Goal: Transaction & Acquisition: Purchase product/service

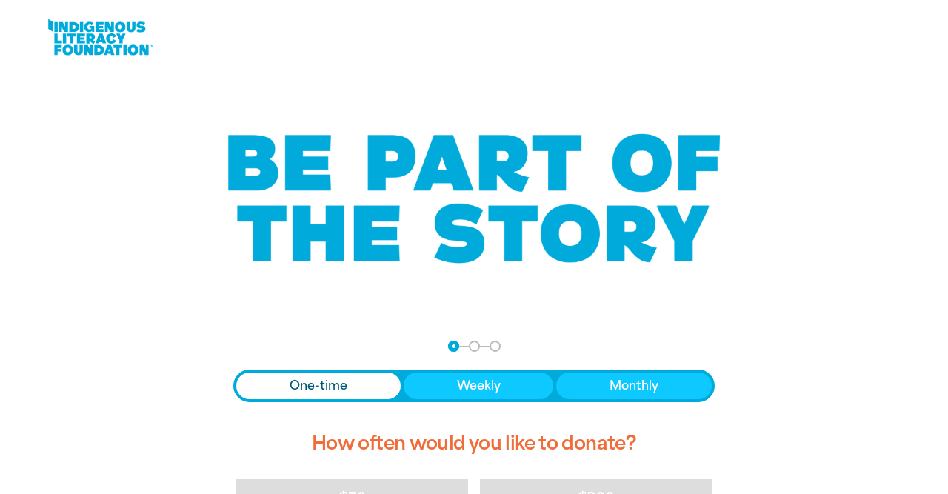
scroll to position [308, 0]
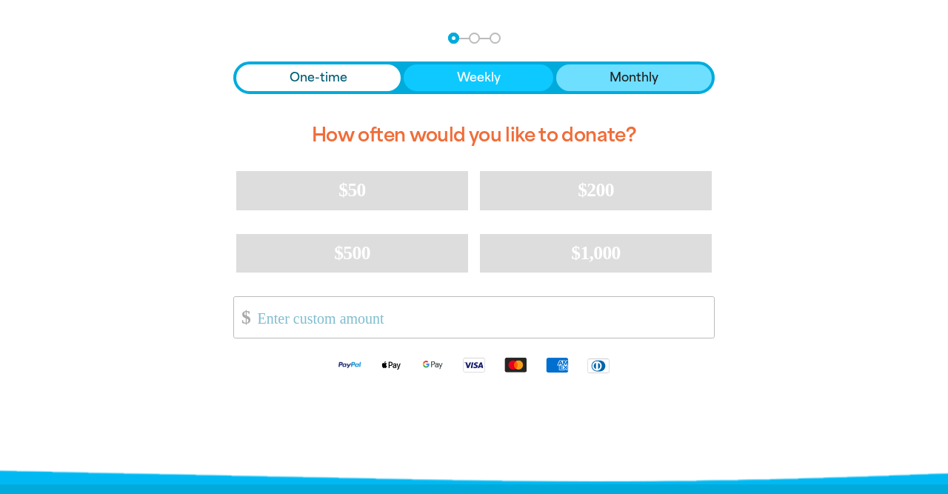
click at [612, 78] on span "Monthly" at bounding box center [633, 78] width 49 height 18
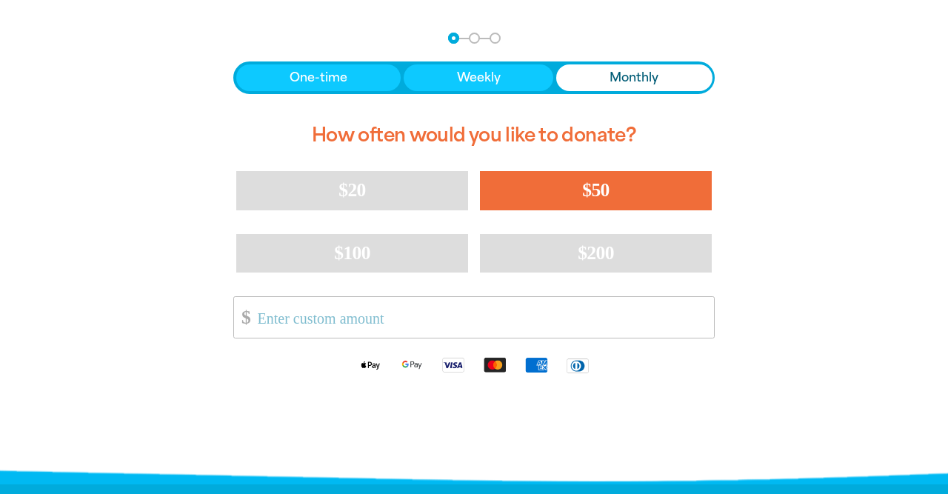
click at [580, 196] on button "$50" at bounding box center [596, 190] width 232 height 38
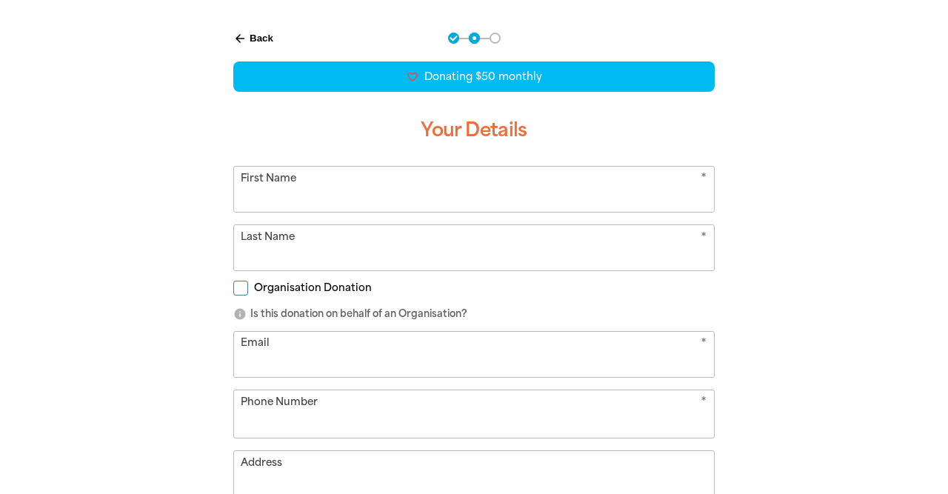
select select "AU"
click at [440, 206] on input "First Name" at bounding box center [474, 189] width 480 height 45
type input "[PERSON_NAME]"
click at [199, 356] on div "arrow_back Back Step 1 Step 2 Step 3 favorite_border favorite favorite favorite…" at bounding box center [473, 357] width 563 height 686
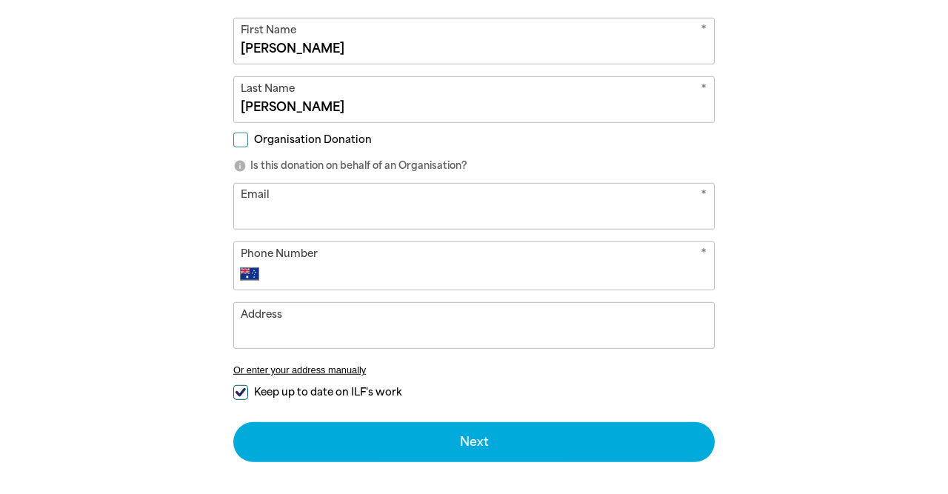
scroll to position [462, 0]
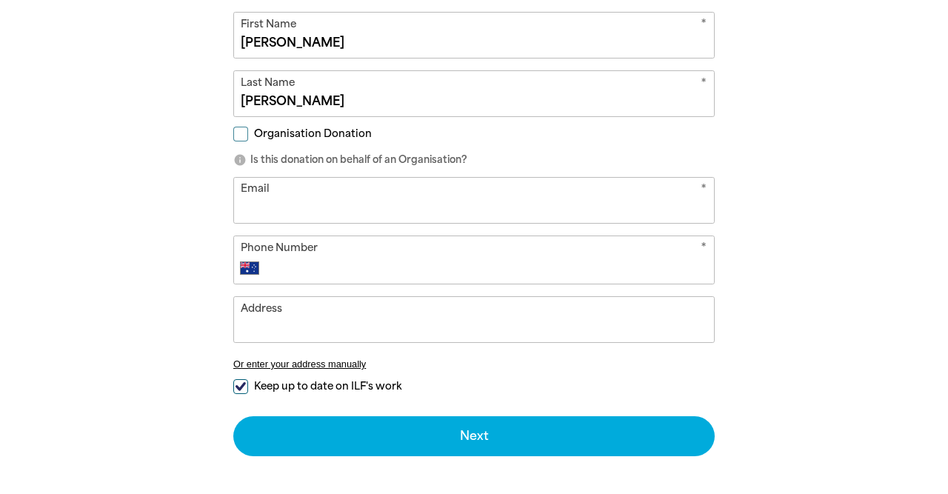
click at [304, 199] on input "Email" at bounding box center [474, 200] width 480 height 45
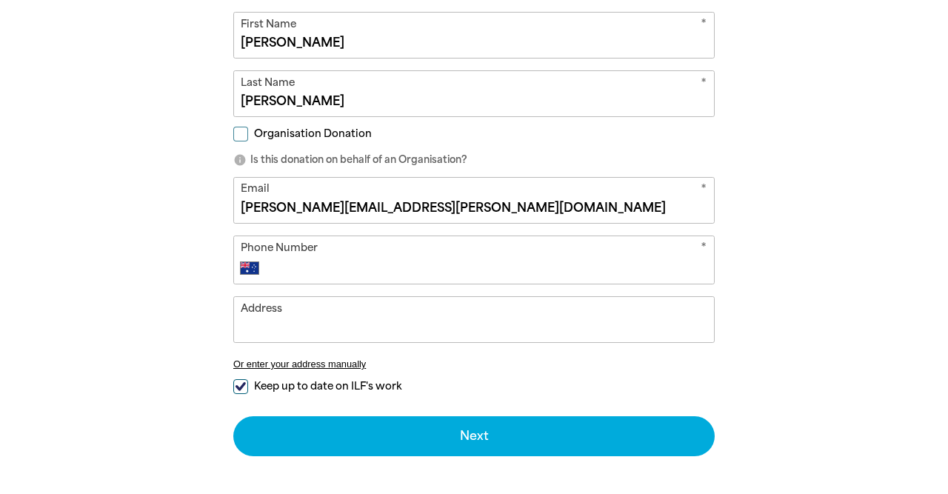
type input "[PERSON_NAME][EMAIL_ADDRESS][PERSON_NAME][DOMAIN_NAME]"
click at [403, 263] on input "Phone Number" at bounding box center [489, 268] width 438 height 18
click at [337, 266] on input "04026428943" at bounding box center [489, 268] width 438 height 18
type input "0402 642 843"
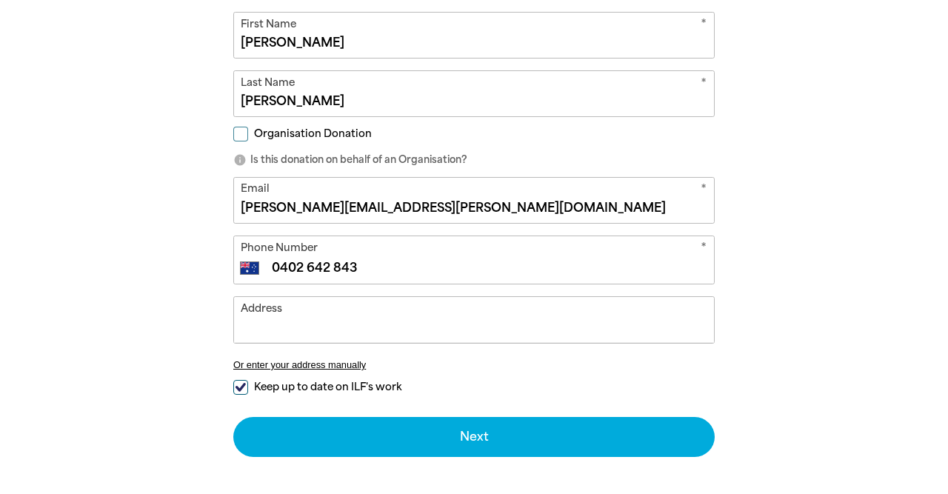
click at [412, 314] on input "Address" at bounding box center [474, 319] width 480 height 45
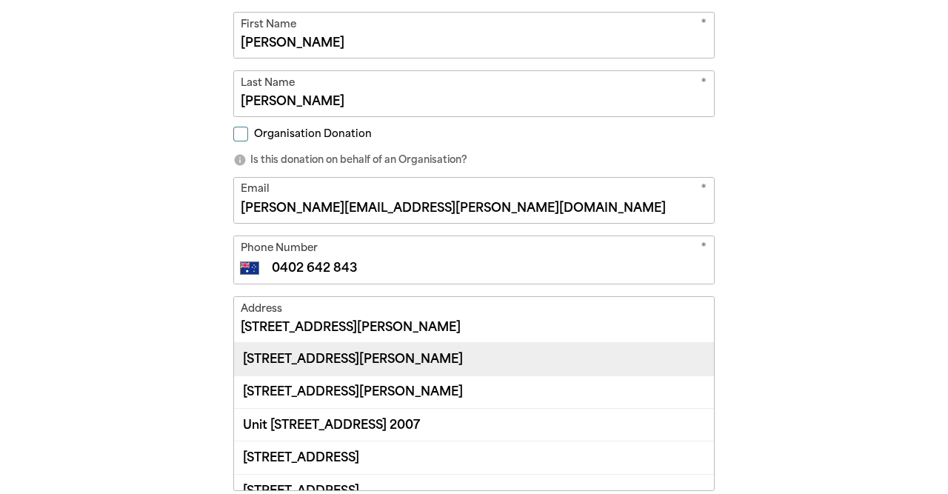
click at [423, 362] on div "[STREET_ADDRESS][PERSON_NAME]" at bounding box center [474, 359] width 480 height 32
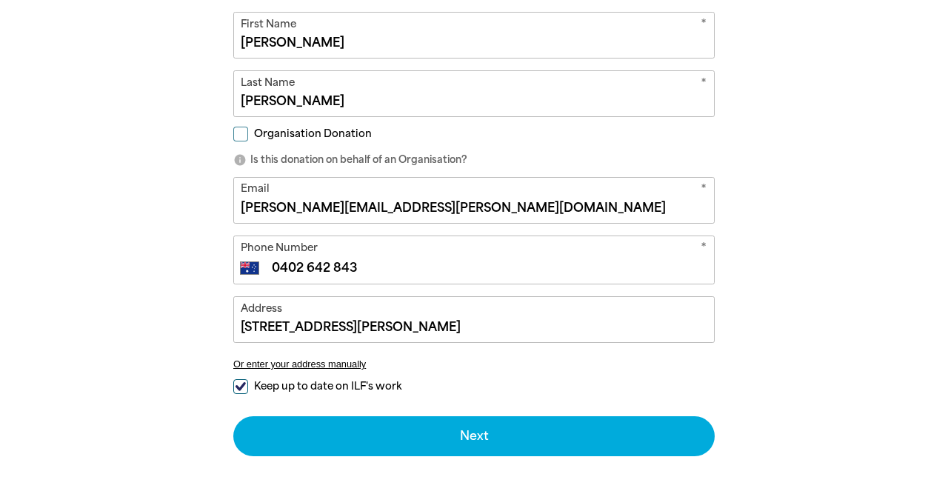
type input "[STREET_ADDRESS][PERSON_NAME]"
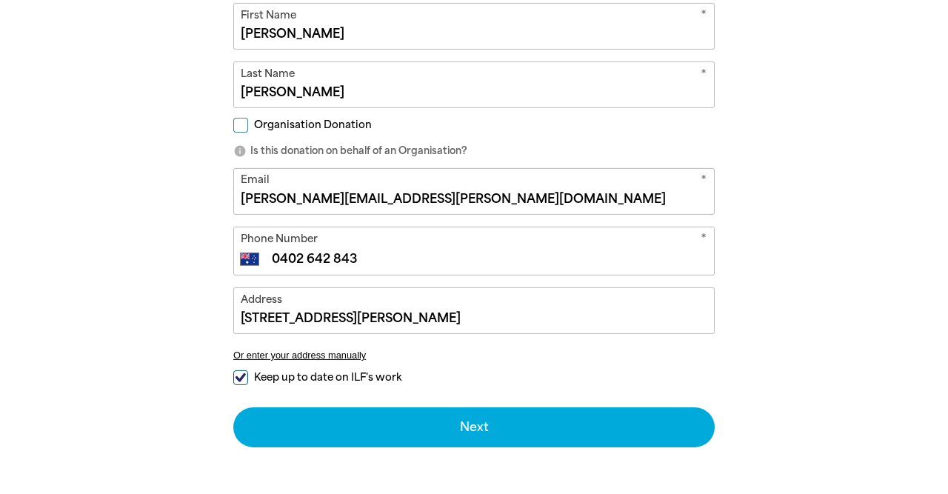
scroll to position [539, 0]
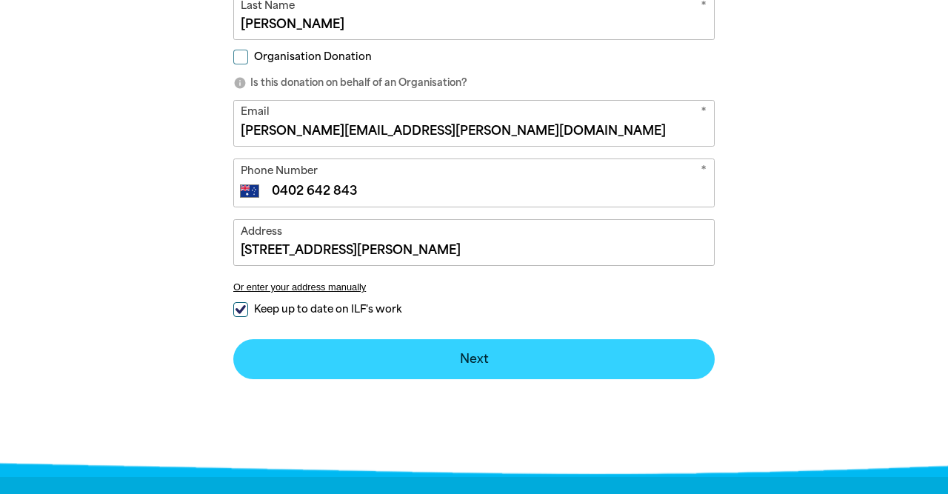
click at [489, 362] on button "Next chevron_right" at bounding box center [473, 359] width 481 height 40
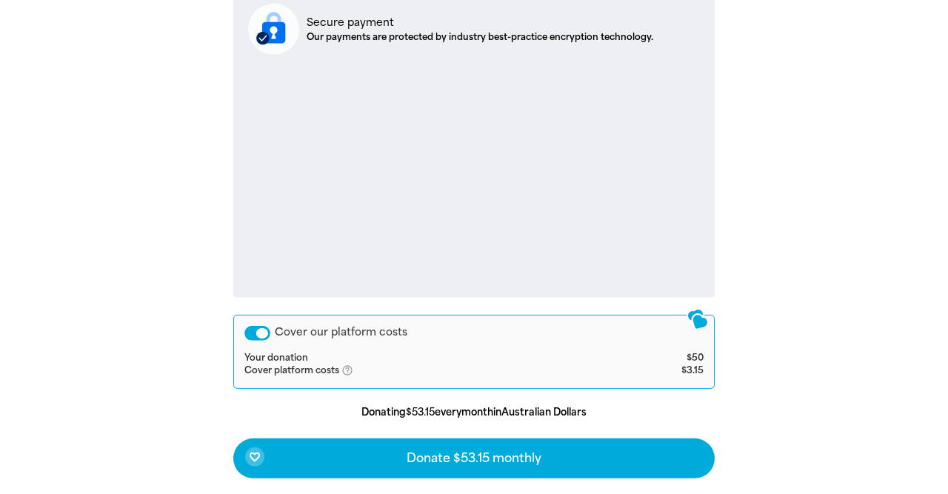
scroll to position [538, 0]
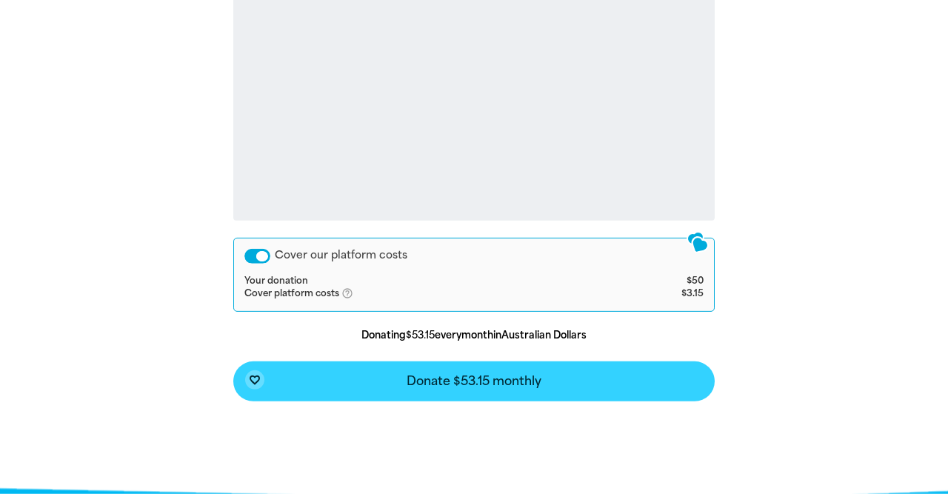
click at [500, 386] on span "Donate $53.15 monthly" at bounding box center [473, 381] width 135 height 12
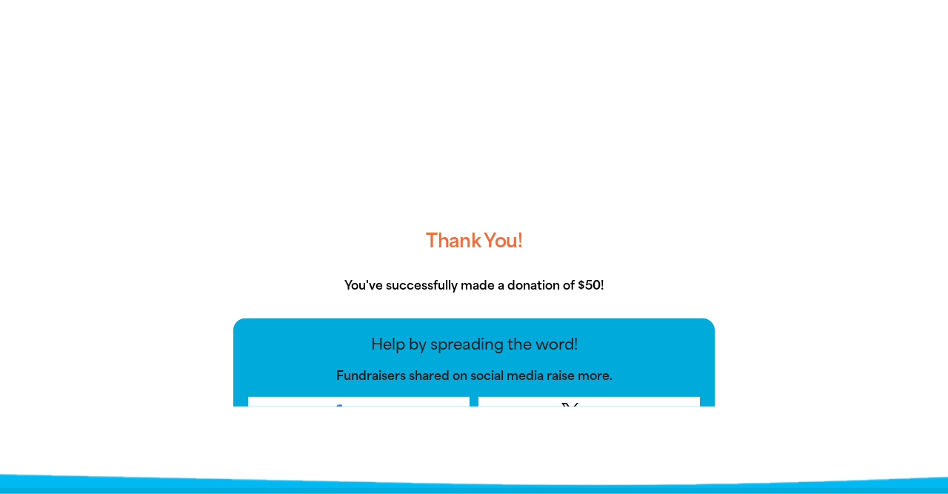
scroll to position [307, 0]
